Goal: Task Accomplishment & Management: Manage account settings

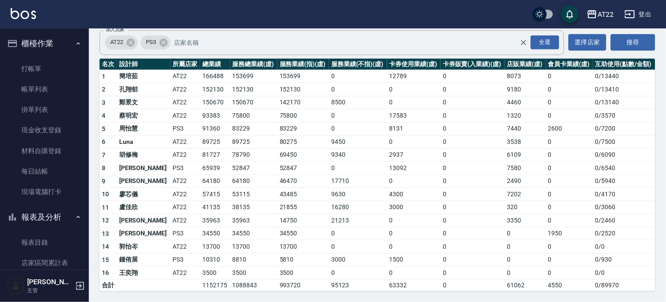
click at [7, 220] on icon "button" at bounding box center [12, 217] width 11 height 11
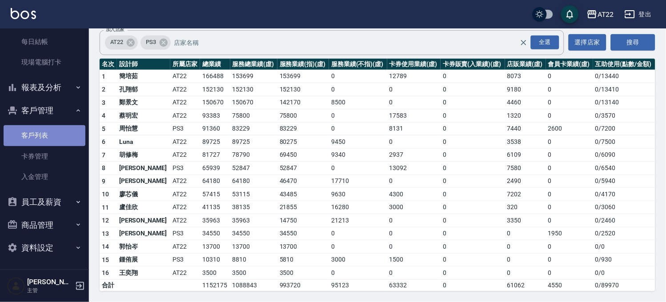
click at [47, 141] on link "客戶列表" at bounding box center [45, 135] width 82 height 20
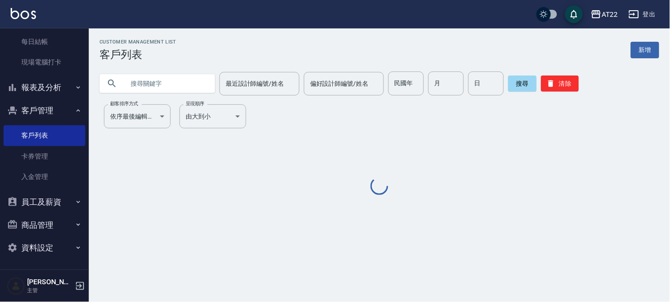
click at [157, 77] on input "text" at bounding box center [166, 84] width 84 height 24
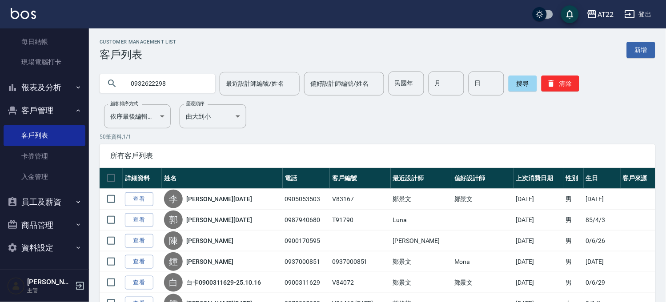
type input "0932622298"
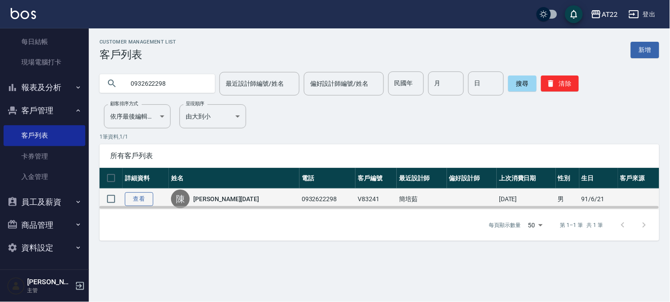
click at [129, 197] on link "查看" at bounding box center [139, 199] width 28 height 14
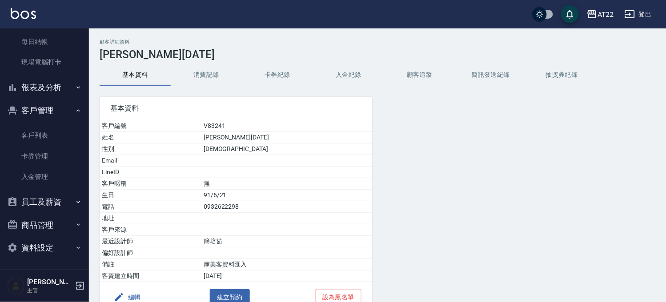
click at [205, 83] on button "消費記錄" at bounding box center [206, 74] width 71 height 21
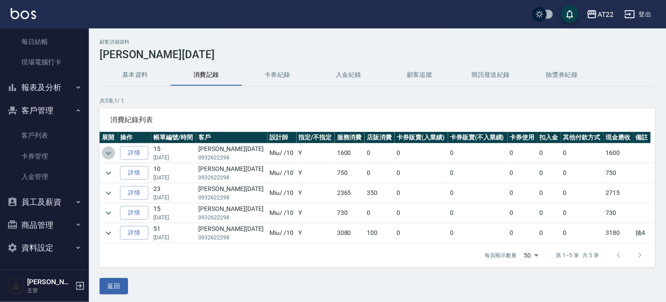
click at [112, 152] on icon "expand row" at bounding box center [108, 153] width 11 height 11
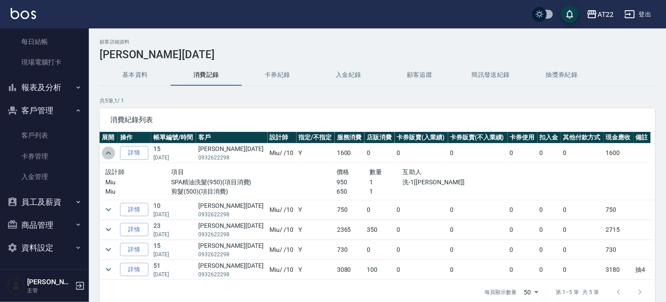
click at [112, 152] on icon "expand row" at bounding box center [108, 153] width 11 height 11
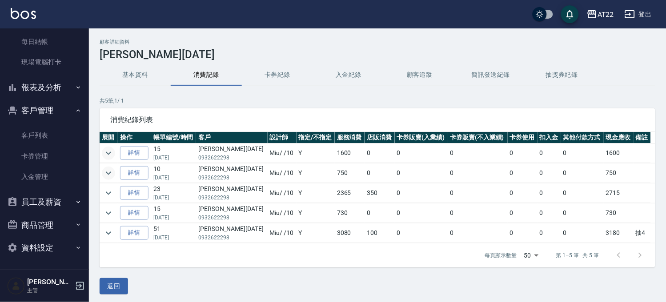
click at [112, 176] on icon "expand row" at bounding box center [108, 173] width 11 height 11
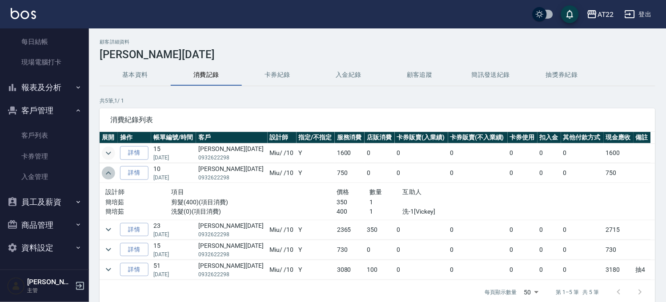
click at [112, 176] on icon "expand row" at bounding box center [108, 173] width 11 height 11
